Goal: Task Accomplishment & Management: Complete application form

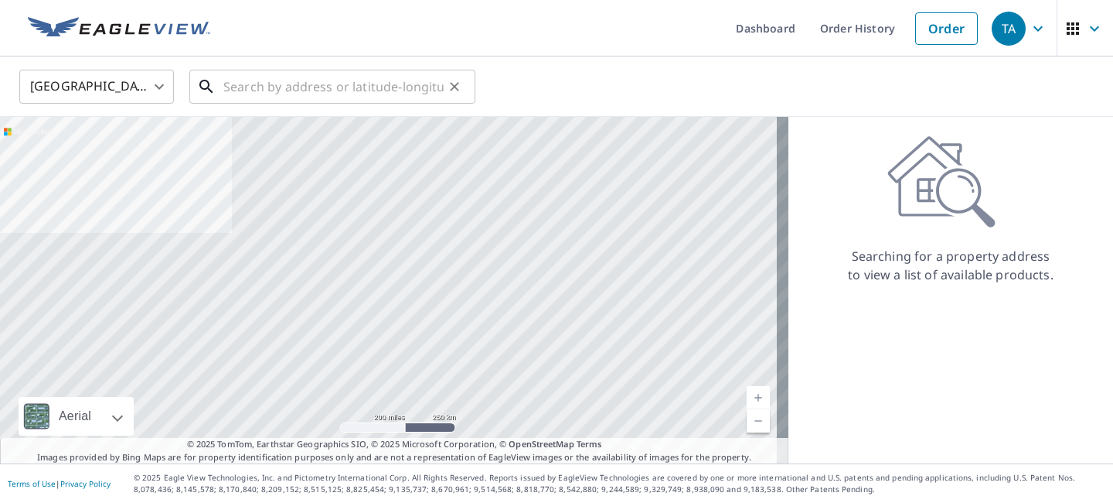
click at [269, 87] on input "text" at bounding box center [333, 86] width 220 height 43
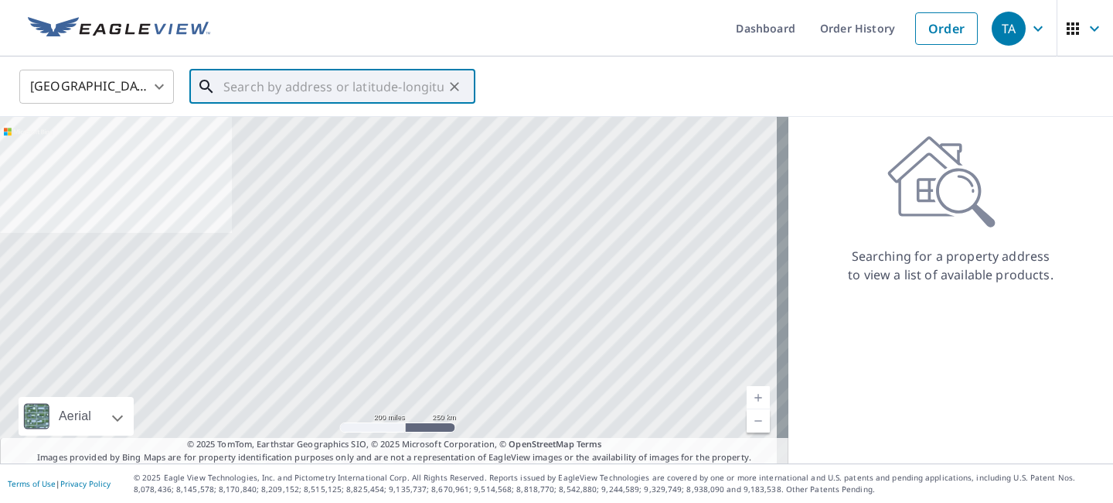
paste input "[STREET_ADDRESS][PERSON_NAME]"
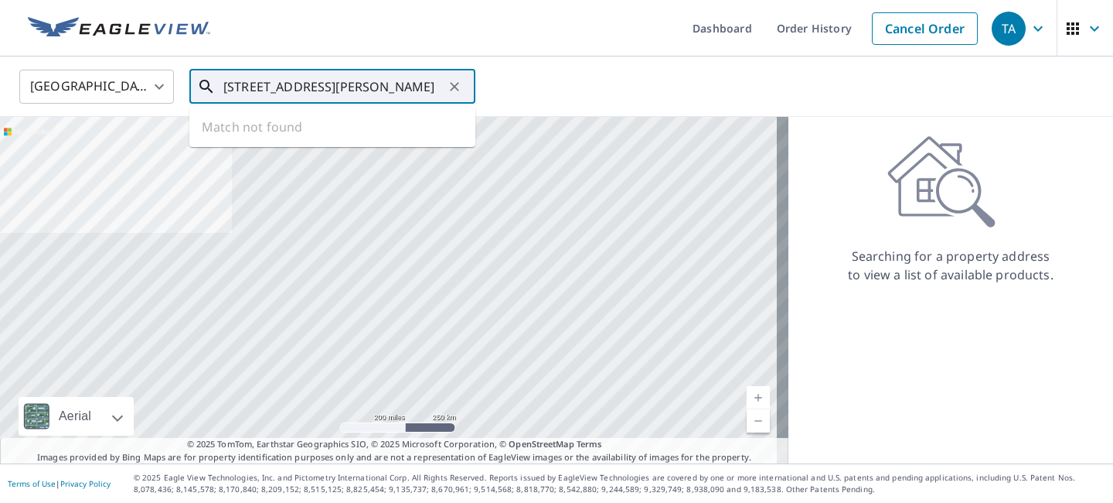
scroll to position [0, 1]
type input "[STREET_ADDRESS][PERSON_NAME]"
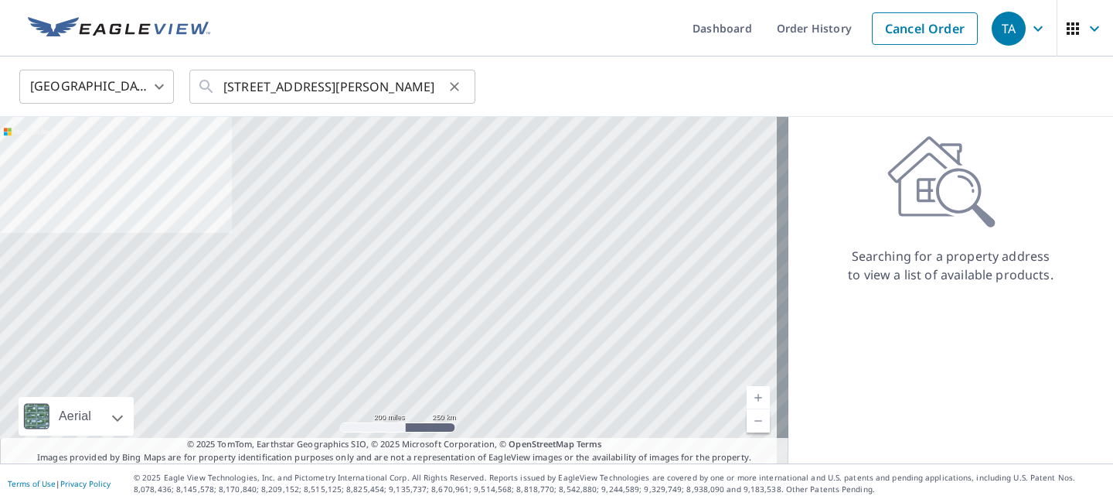
scroll to position [0, 0]
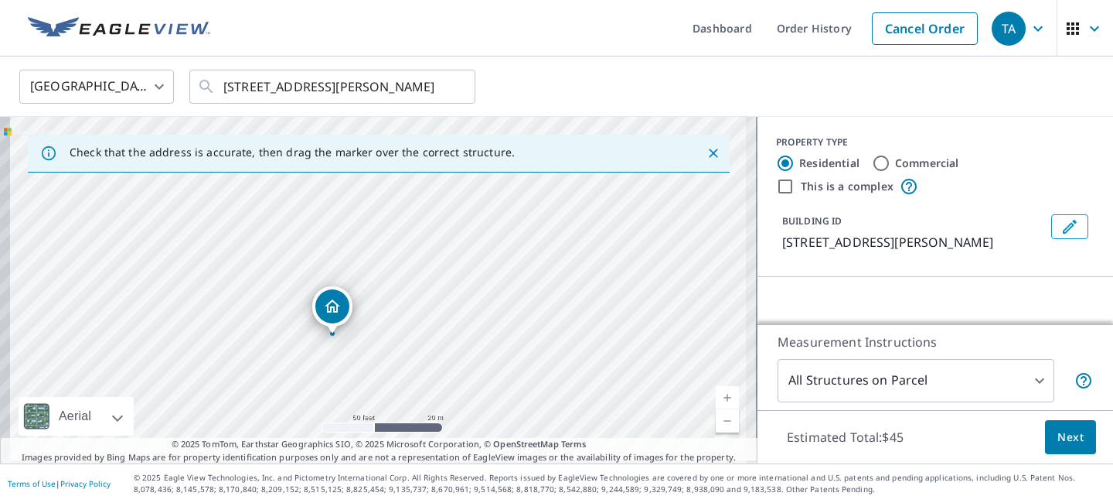
drag, startPoint x: 421, startPoint y: 274, endPoint x: 534, endPoint y: 240, distance: 117.7
click at [534, 240] on div "[STREET_ADDRESS][PERSON_NAME]" at bounding box center [379, 290] width 758 height 346
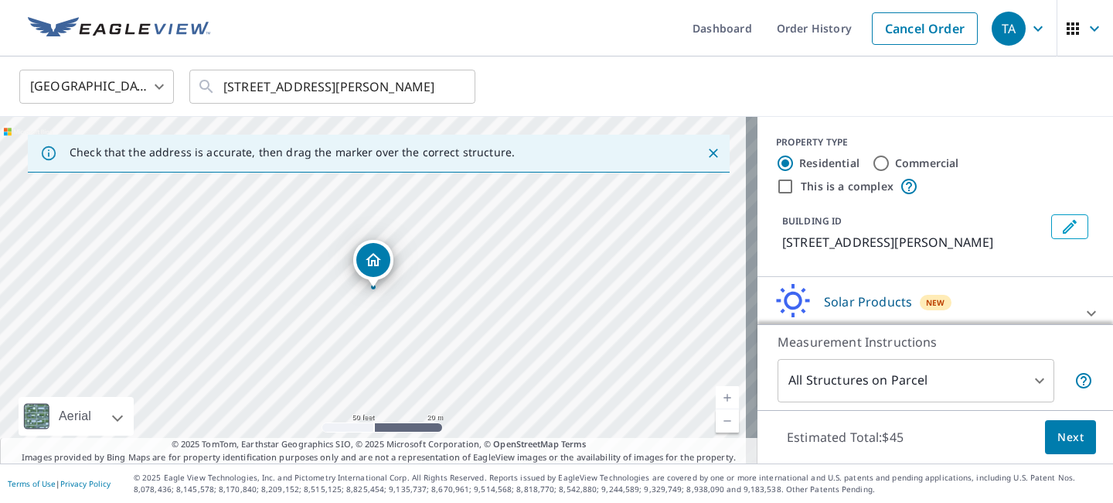
click at [1083, 309] on icon at bounding box center [1092, 313] width 19 height 19
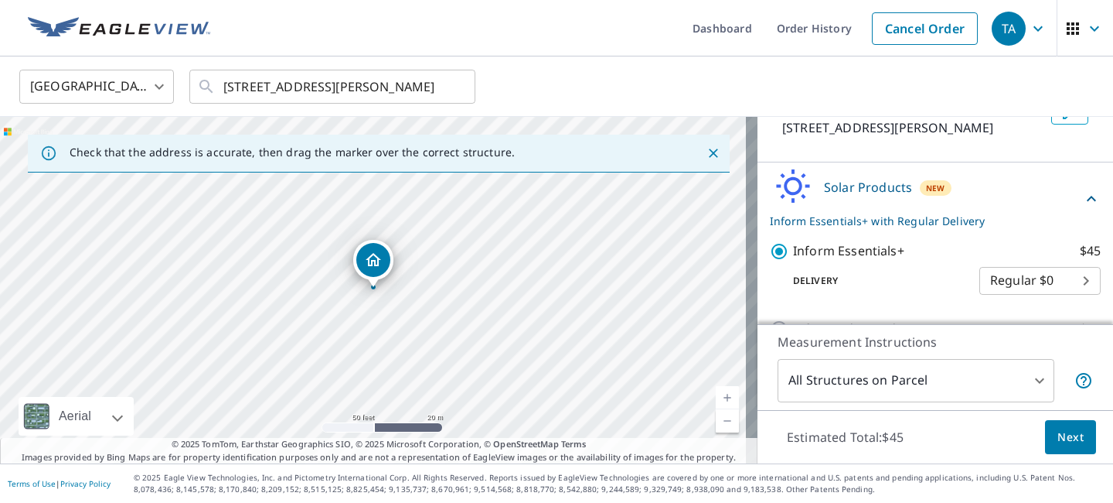
scroll to position [115, 0]
click at [1058, 437] on span "Next" at bounding box center [1071, 437] width 26 height 19
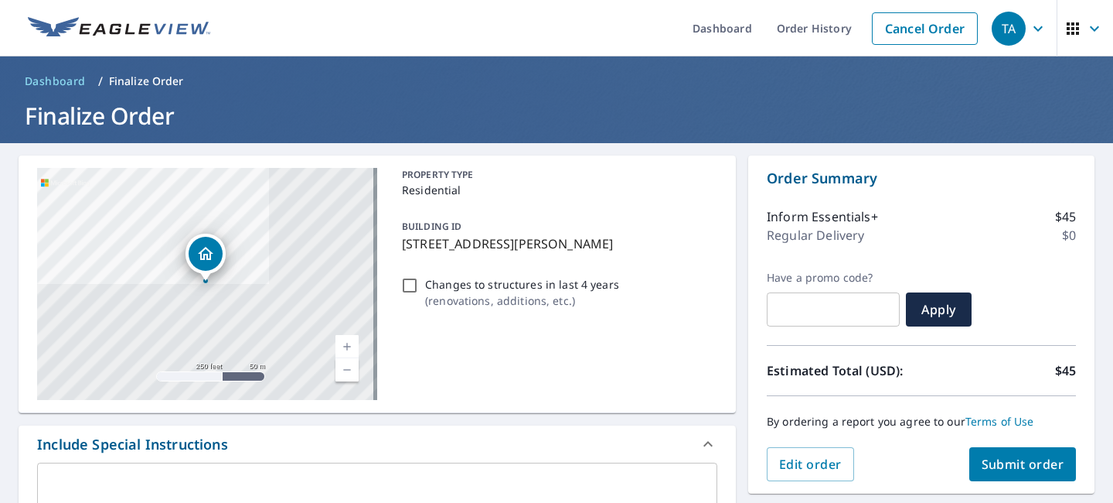
click at [404, 284] on input "Changes to structures in last 4 years ( renovations, additions, etc. )" at bounding box center [410, 285] width 19 height 19
checkbox input "true"
click at [1004, 467] on span "Submit order" at bounding box center [1023, 463] width 83 height 17
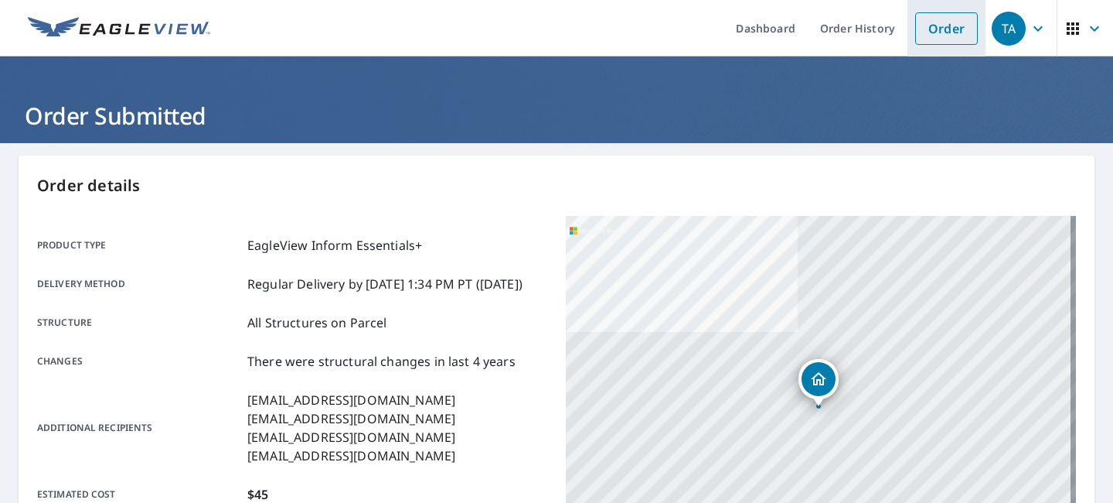
click at [937, 32] on link "Order" at bounding box center [947, 28] width 63 height 32
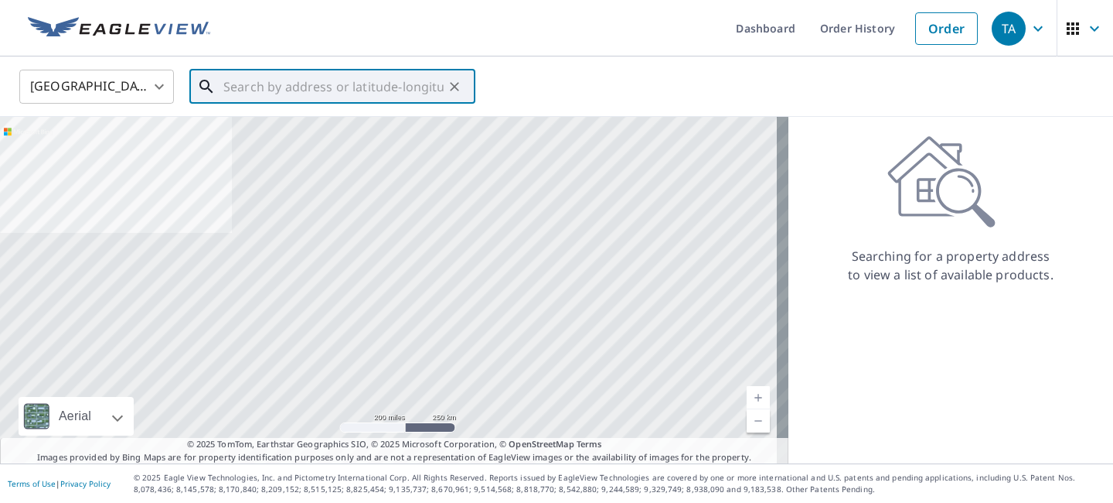
click at [384, 82] on input "text" at bounding box center [333, 86] width 220 height 43
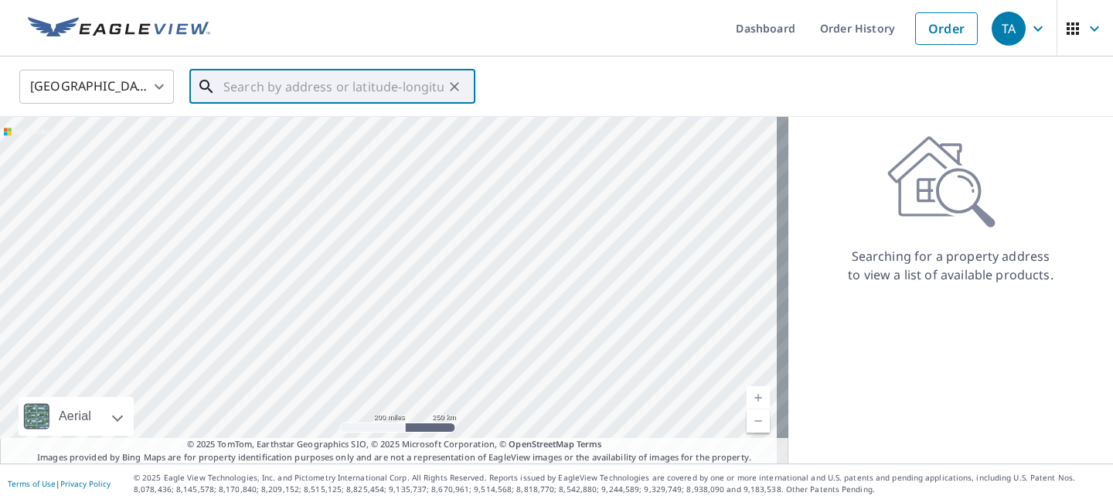
paste input "[STREET_ADDRESS][PERSON_NAME]"
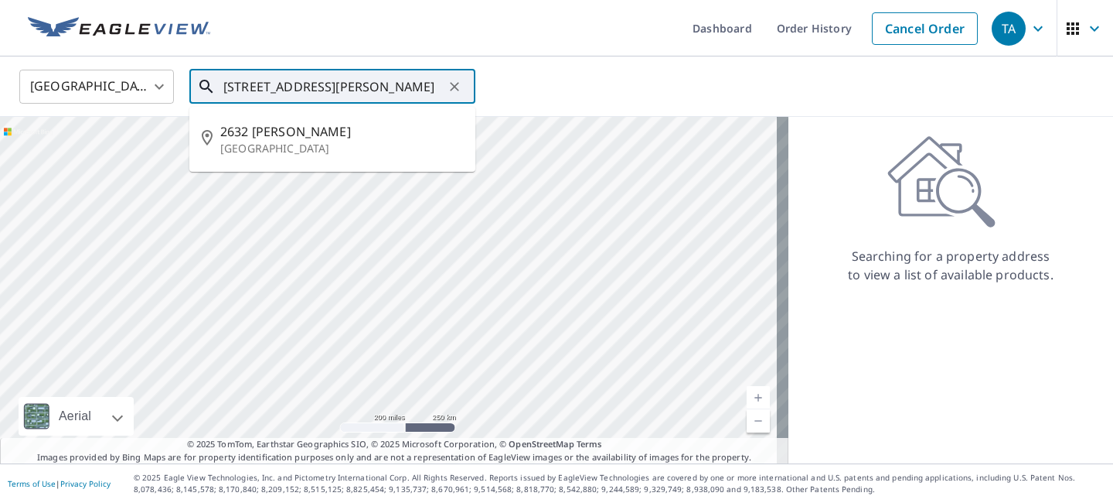
type input "[STREET_ADDRESS][PERSON_NAME]"
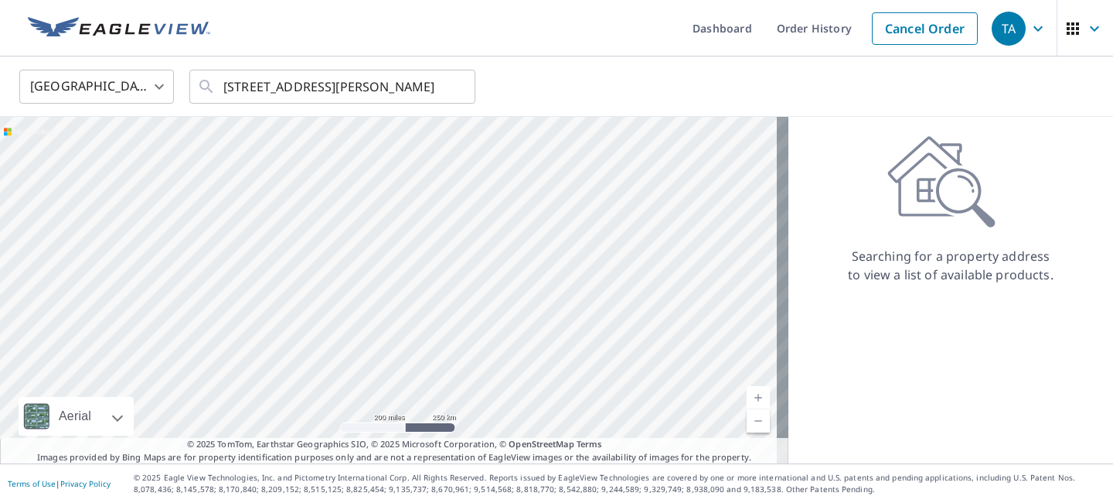
scroll to position [0, 0]
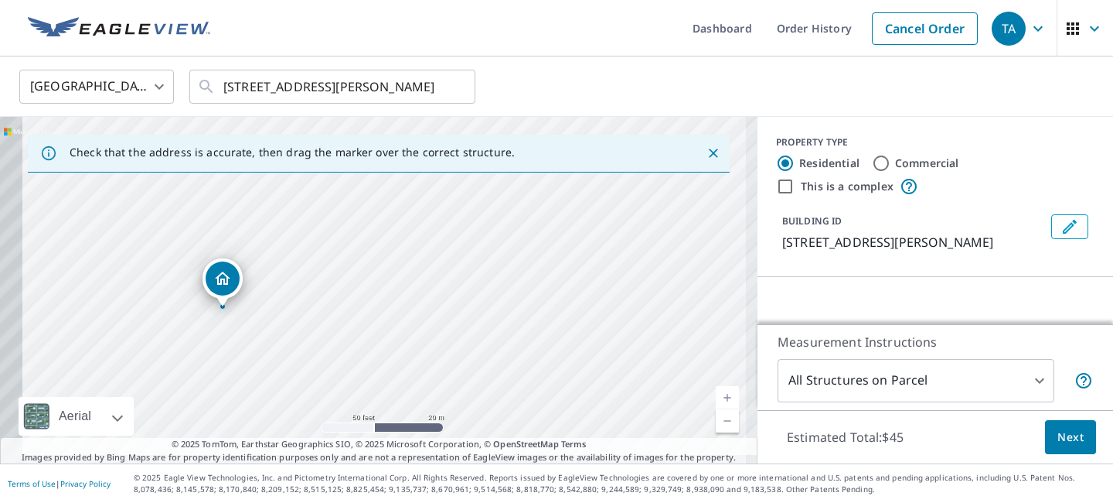
drag, startPoint x: 502, startPoint y: 276, endPoint x: 721, endPoint y: 227, distance: 224.9
click at [725, 226] on div "[STREET_ADDRESS][PERSON_NAME]" at bounding box center [379, 290] width 758 height 346
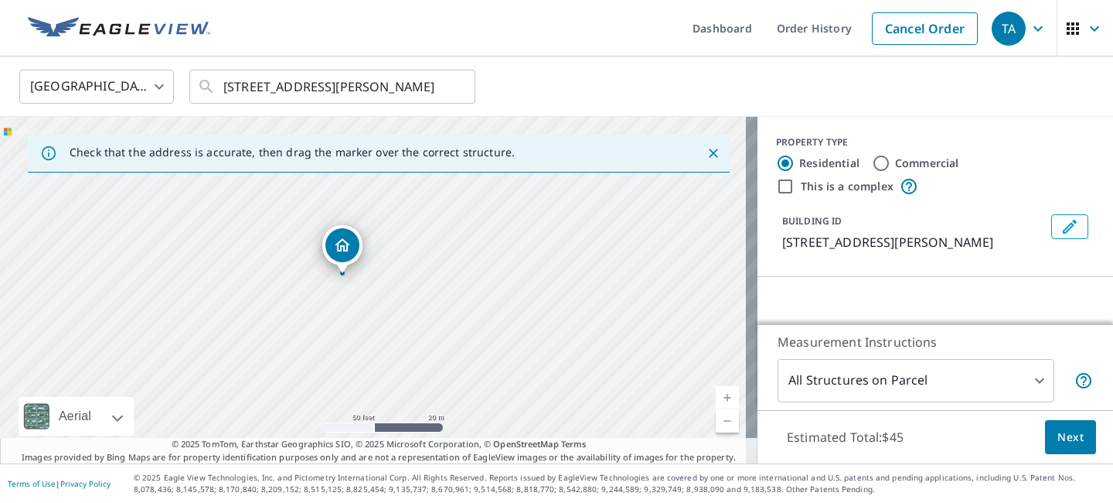
drag, startPoint x: 452, startPoint y: 271, endPoint x: 621, endPoint y: 227, distance: 175.2
click at [621, 227] on div "[STREET_ADDRESS][PERSON_NAME]" at bounding box center [379, 290] width 758 height 346
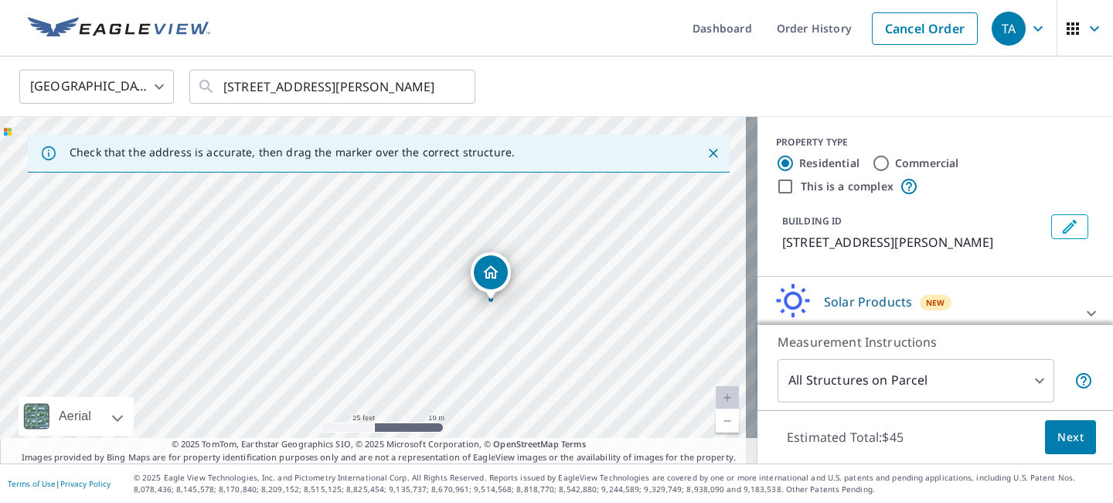
drag, startPoint x: 473, startPoint y: 261, endPoint x: 591, endPoint y: 274, distance: 118.2
click at [591, 274] on div "[STREET_ADDRESS][PERSON_NAME]" at bounding box center [379, 290] width 758 height 346
drag, startPoint x: 1060, startPoint y: 306, endPoint x: 1033, endPoint y: 300, distance: 27.8
click at [1083, 306] on icon at bounding box center [1092, 313] width 19 height 19
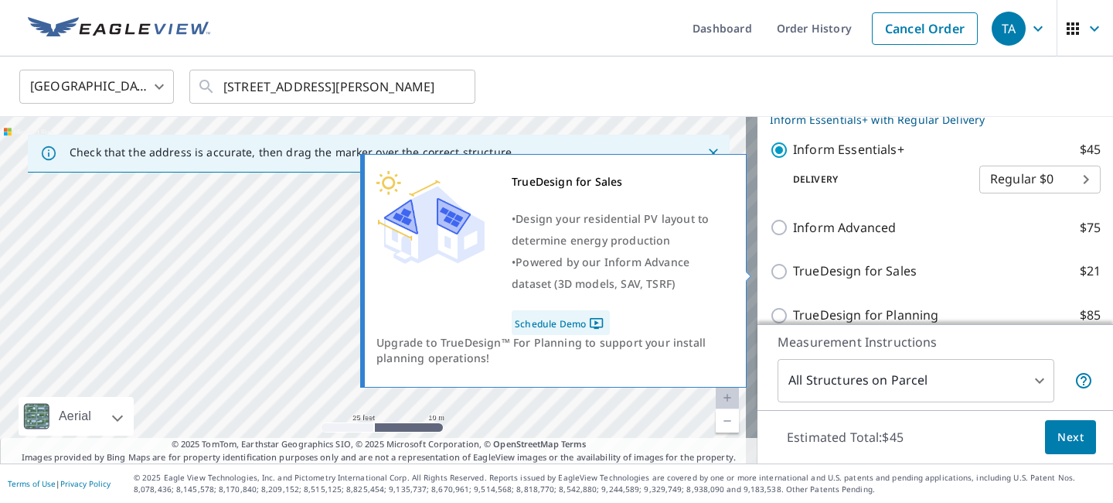
scroll to position [219, 0]
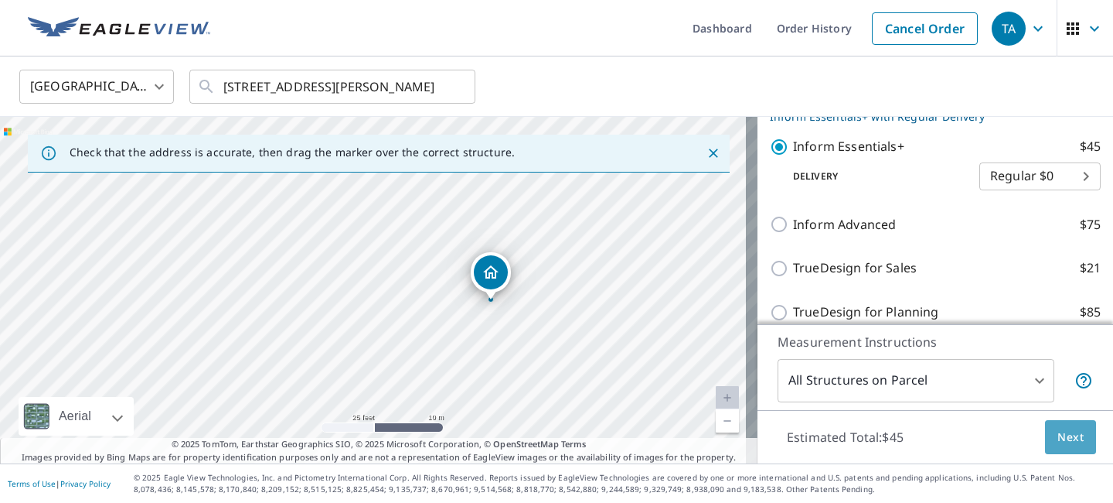
click at [1058, 442] on span "Next" at bounding box center [1071, 437] width 26 height 19
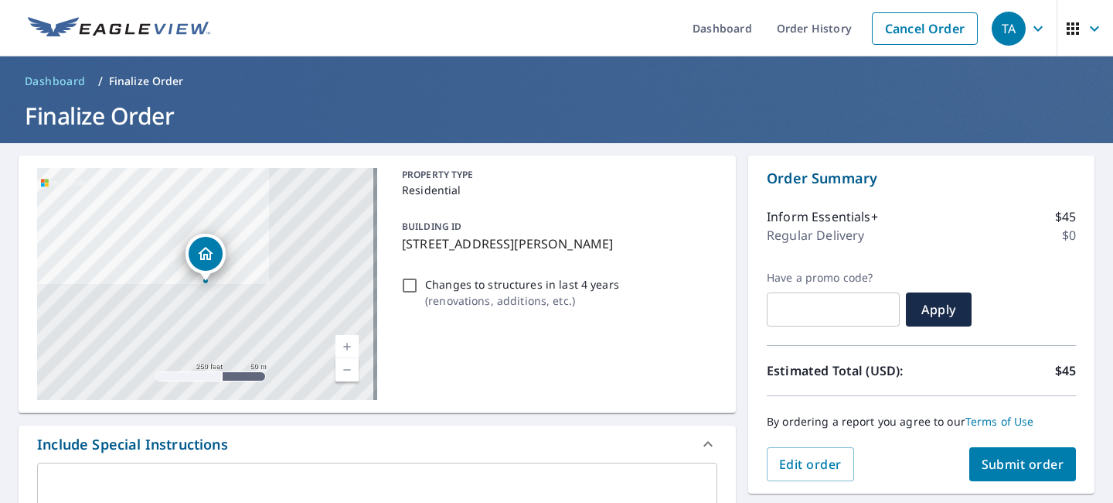
click at [406, 285] on input "Changes to structures in last 4 years ( renovations, additions, etc. )" at bounding box center [410, 285] width 19 height 19
checkbox input "true"
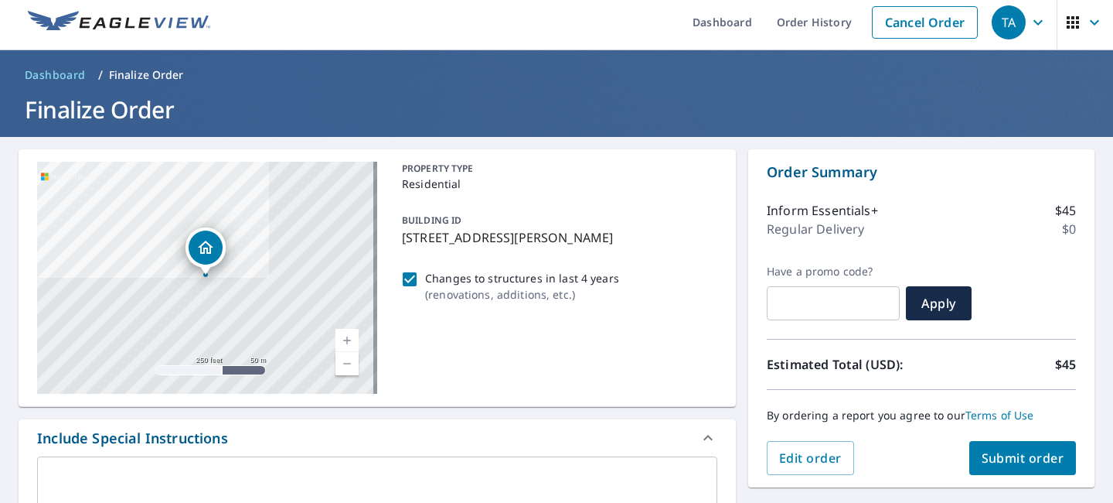
scroll to position [20, 0]
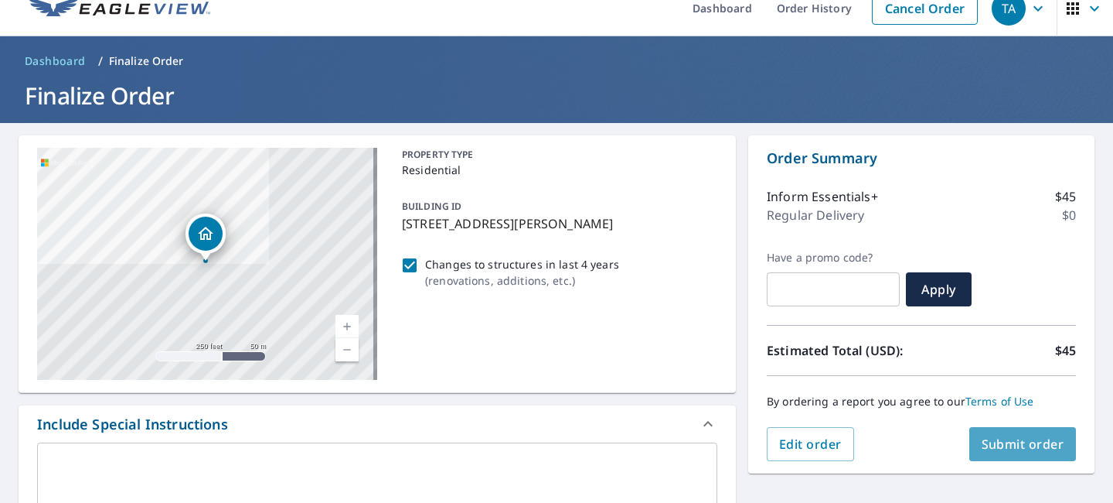
click at [1013, 442] on span "Submit order" at bounding box center [1023, 443] width 83 height 17
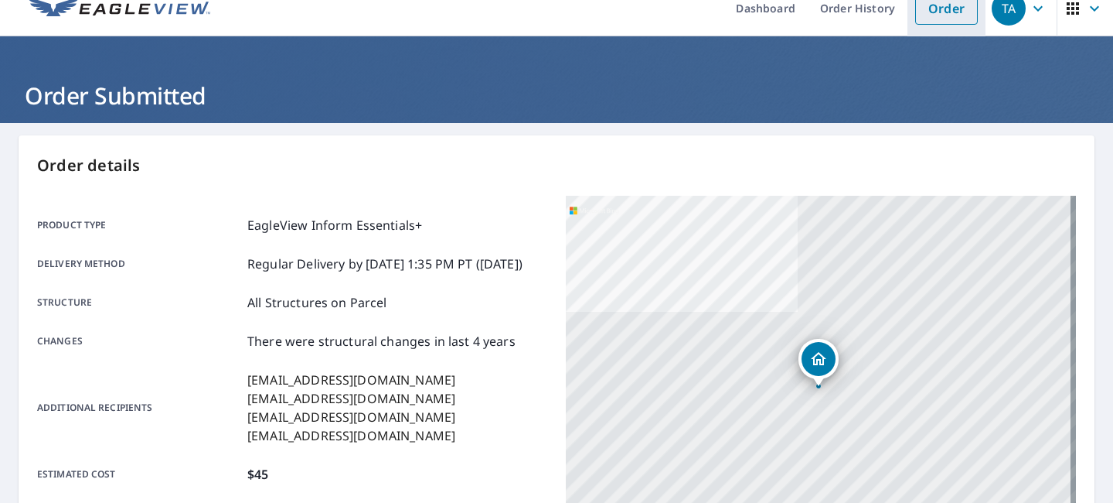
click at [936, 12] on link "Order" at bounding box center [947, 8] width 63 height 32
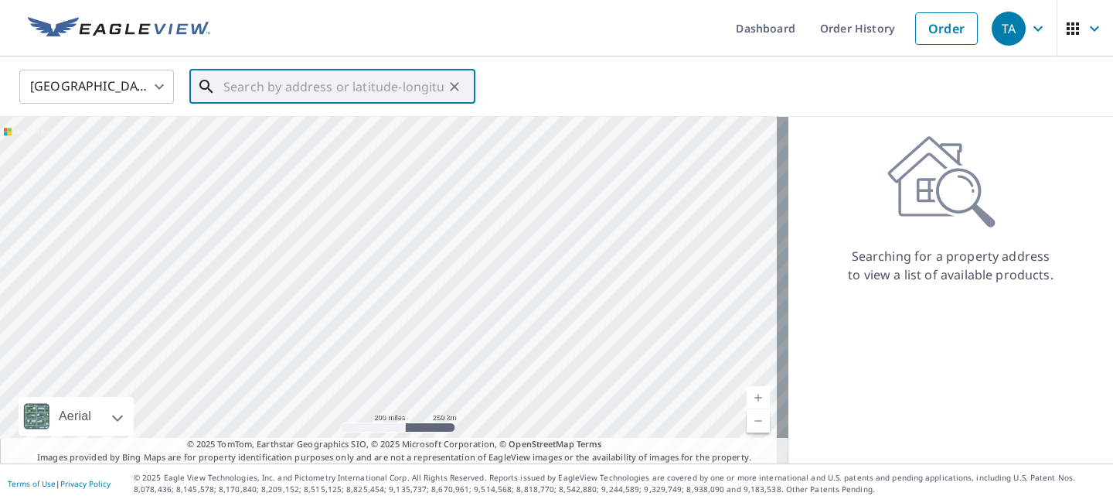
click at [384, 90] on input "text" at bounding box center [333, 86] width 220 height 43
paste input "[STREET_ADDRESS]"
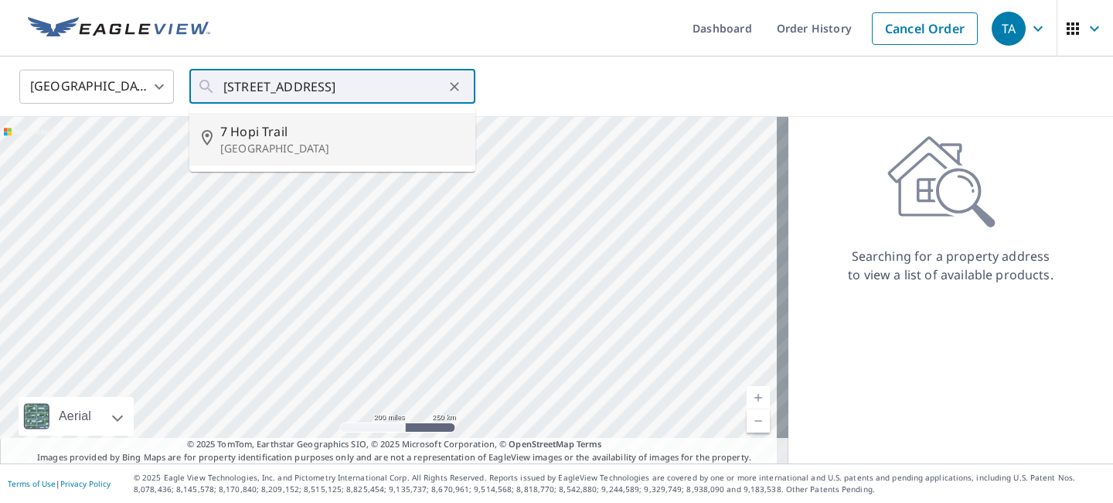
type input "[STREET_ADDRESS]"
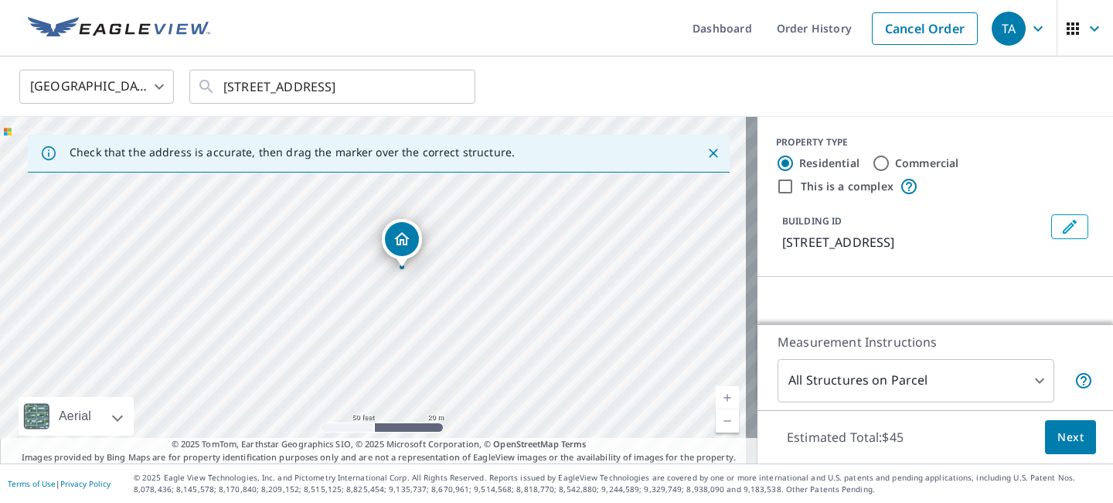
drag, startPoint x: 440, startPoint y: 290, endPoint x: 672, endPoint y: 298, distance: 232.1
click at [672, 298] on div "[STREET_ADDRESS]" at bounding box center [379, 290] width 758 height 346
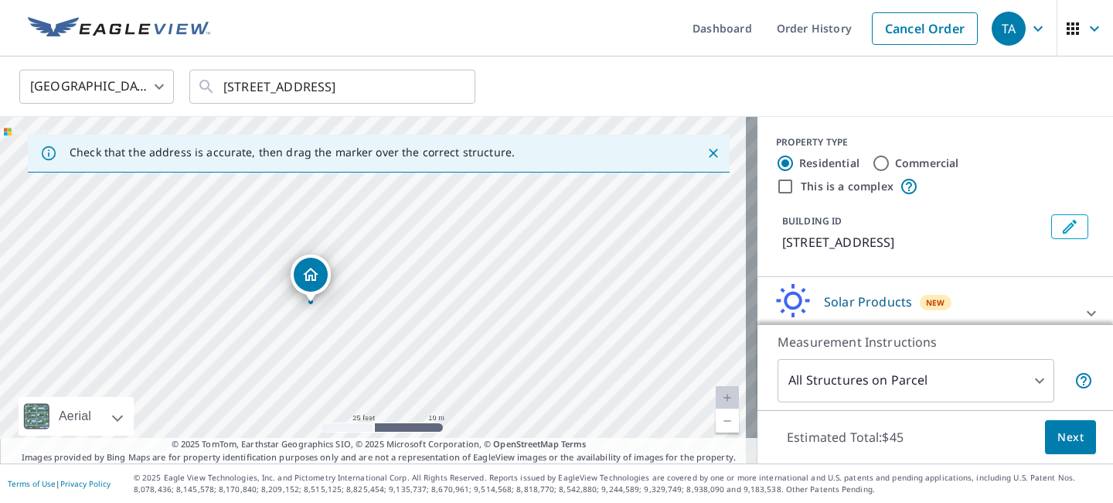
click at [1083, 310] on icon at bounding box center [1092, 313] width 19 height 19
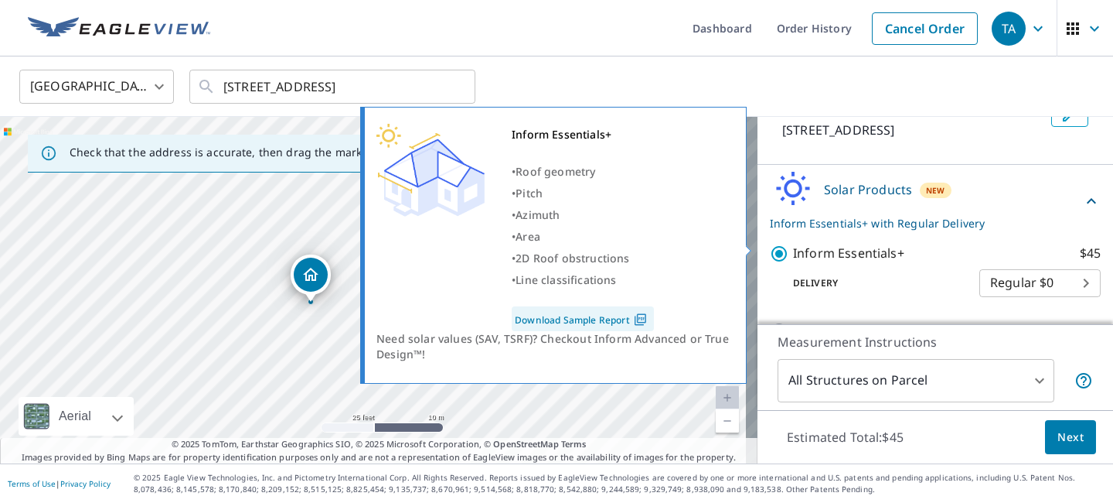
scroll to position [121, 0]
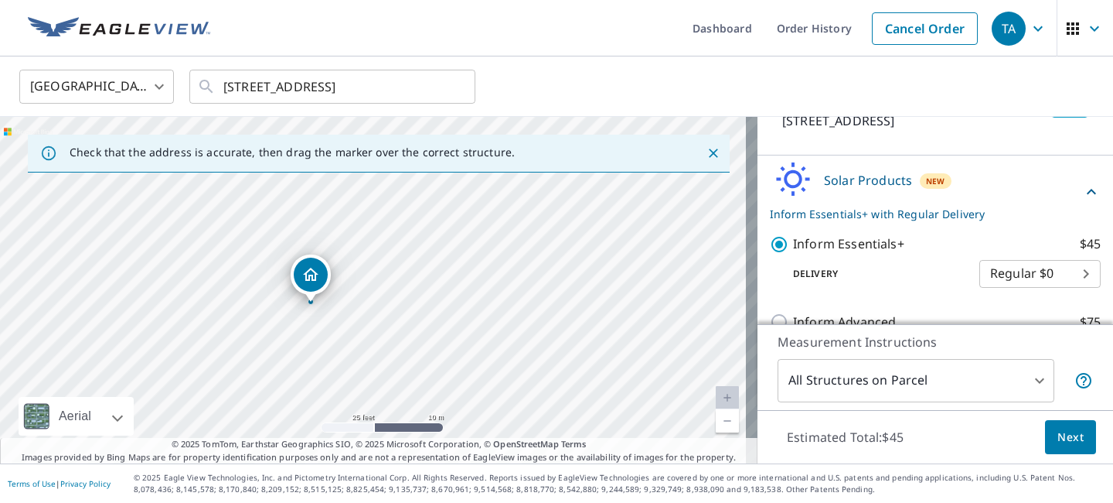
click at [1073, 438] on button "Next" at bounding box center [1070, 437] width 51 height 35
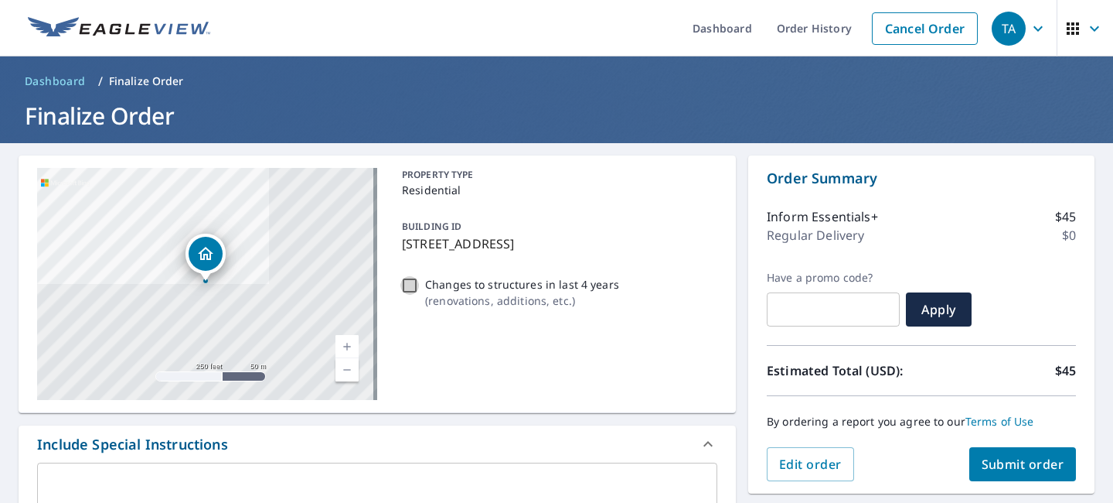
click at [403, 287] on input "Changes to structures in last 4 years ( renovations, additions, etc. )" at bounding box center [410, 285] width 19 height 19
checkbox input "true"
click at [1001, 467] on span "Submit order" at bounding box center [1023, 463] width 83 height 17
